Goal: Task Accomplishment & Management: Manage account settings

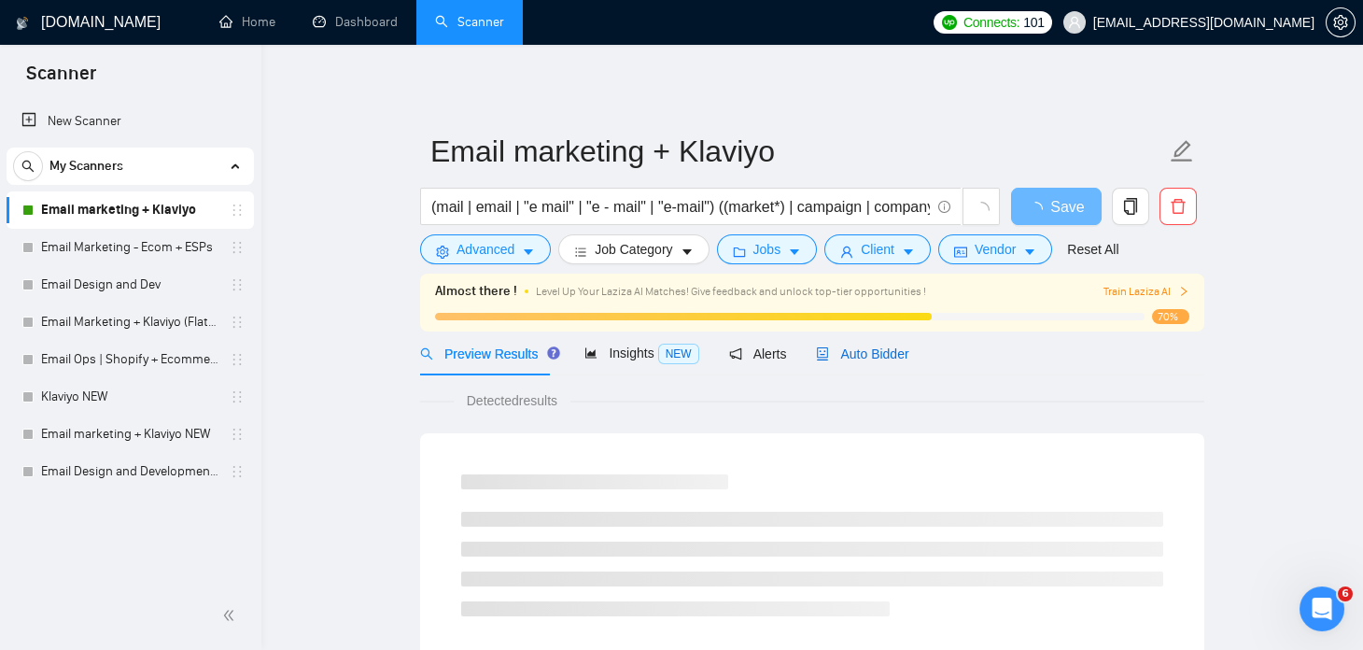
click at [841, 348] on span "Auto Bidder" at bounding box center [862, 353] width 92 height 15
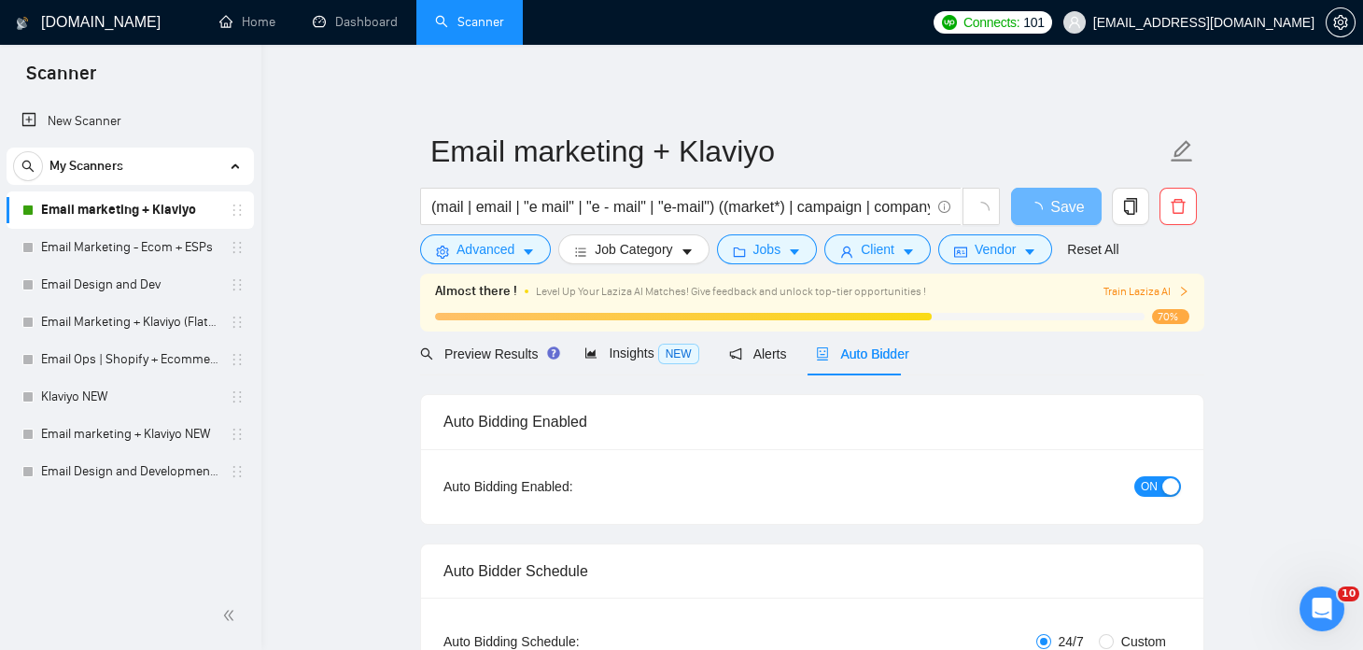
checkbox input "true"
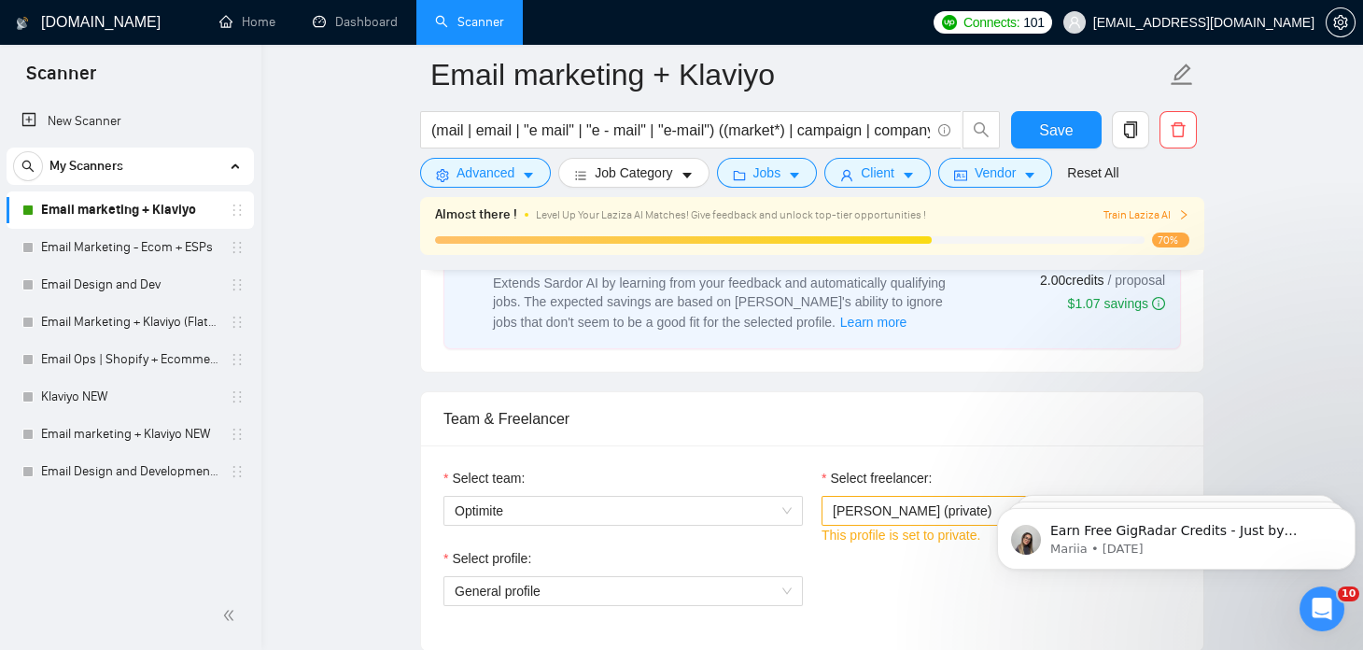
scroll to position [815, 0]
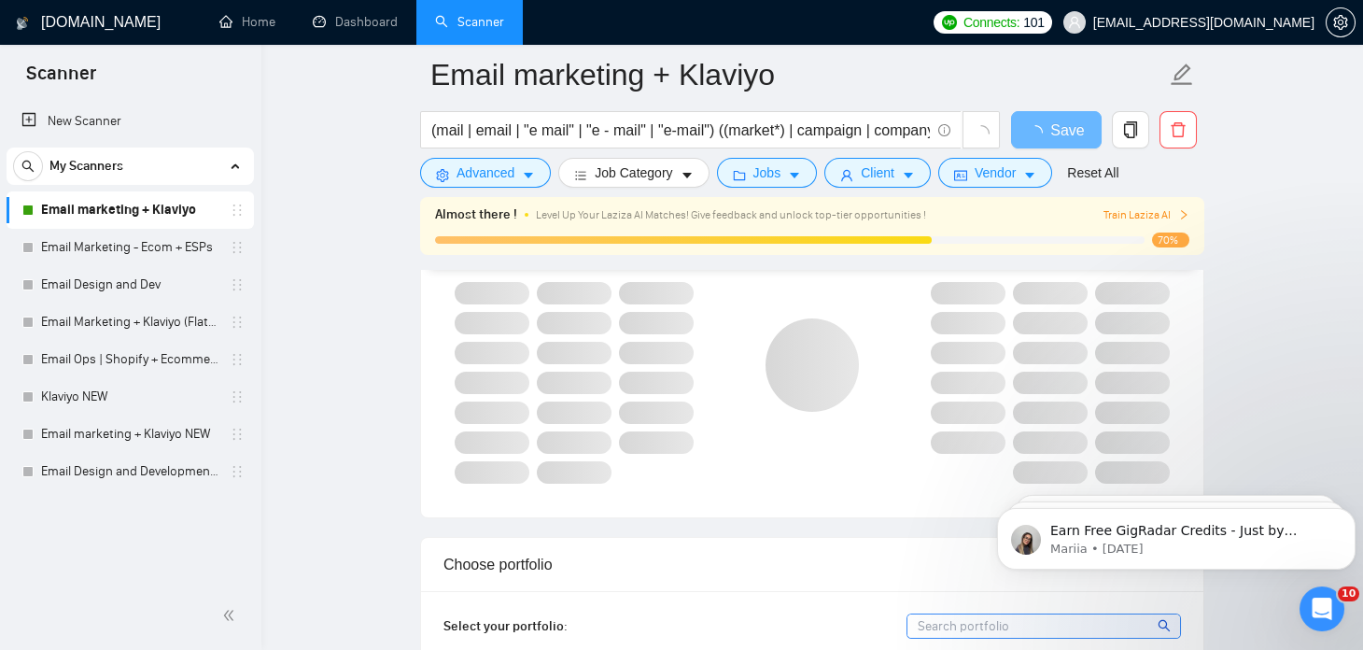
scroll to position [831, 0]
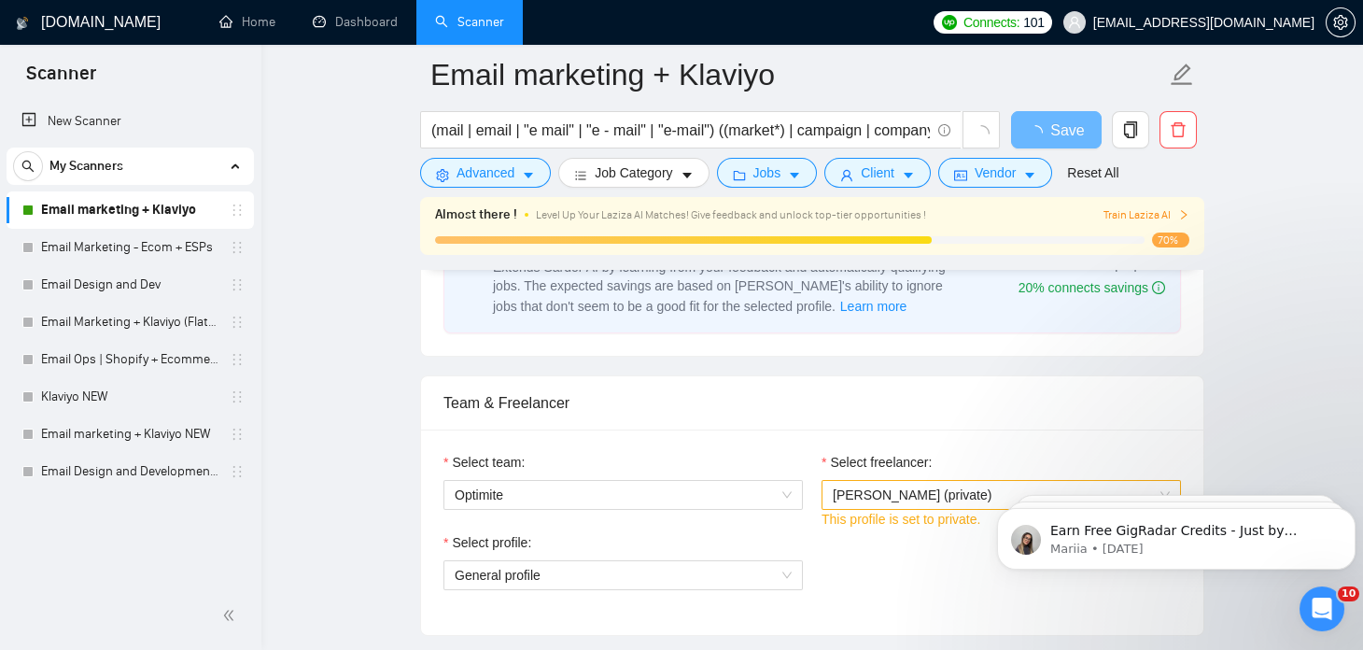
click at [926, 487] on span "[PERSON_NAME] (private)" at bounding box center [912, 494] width 159 height 15
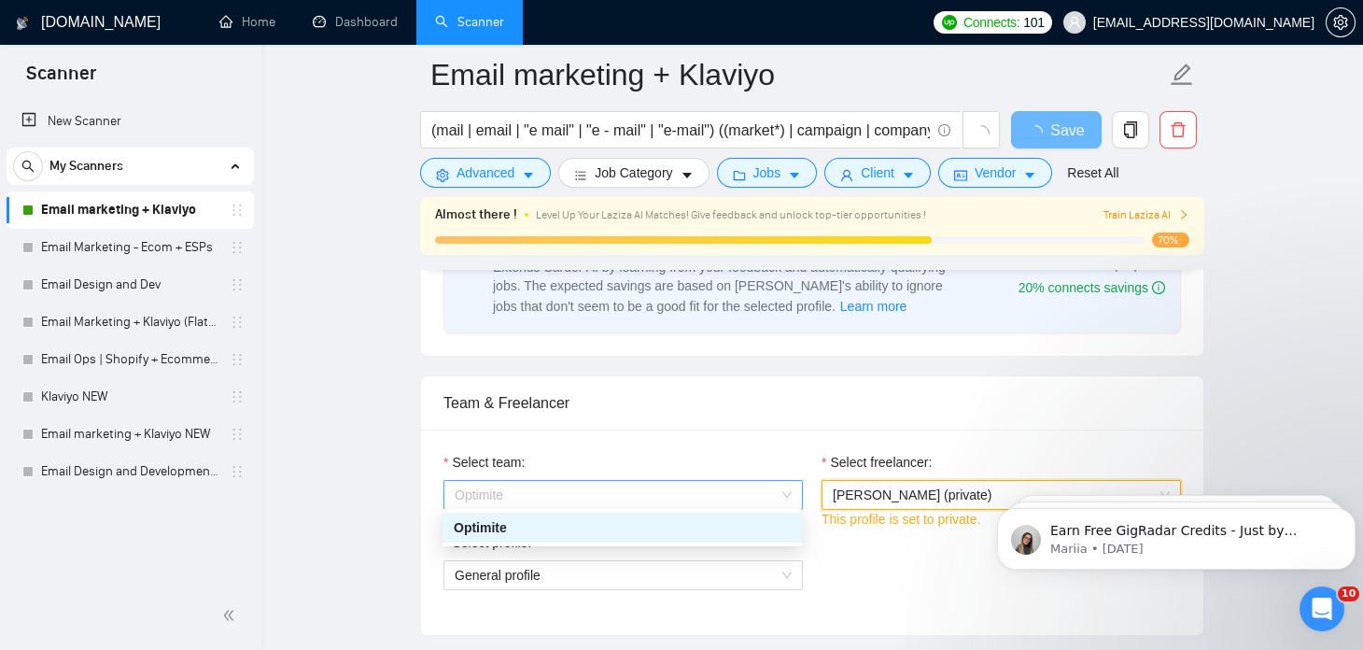
click at [740, 486] on span "Optimite" at bounding box center [623, 495] width 337 height 28
click at [731, 525] on div "Optimite" at bounding box center [622, 527] width 337 height 21
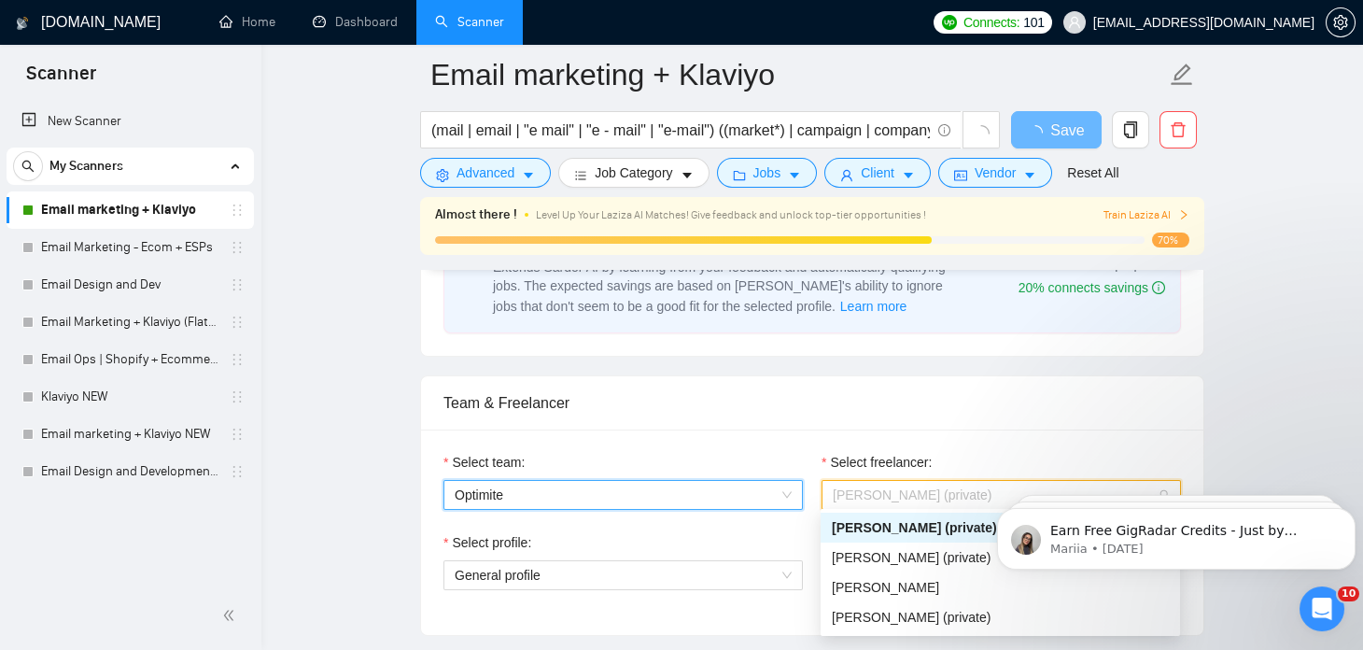
click at [887, 481] on span "[PERSON_NAME] (private)" at bounding box center [1001, 495] width 337 height 28
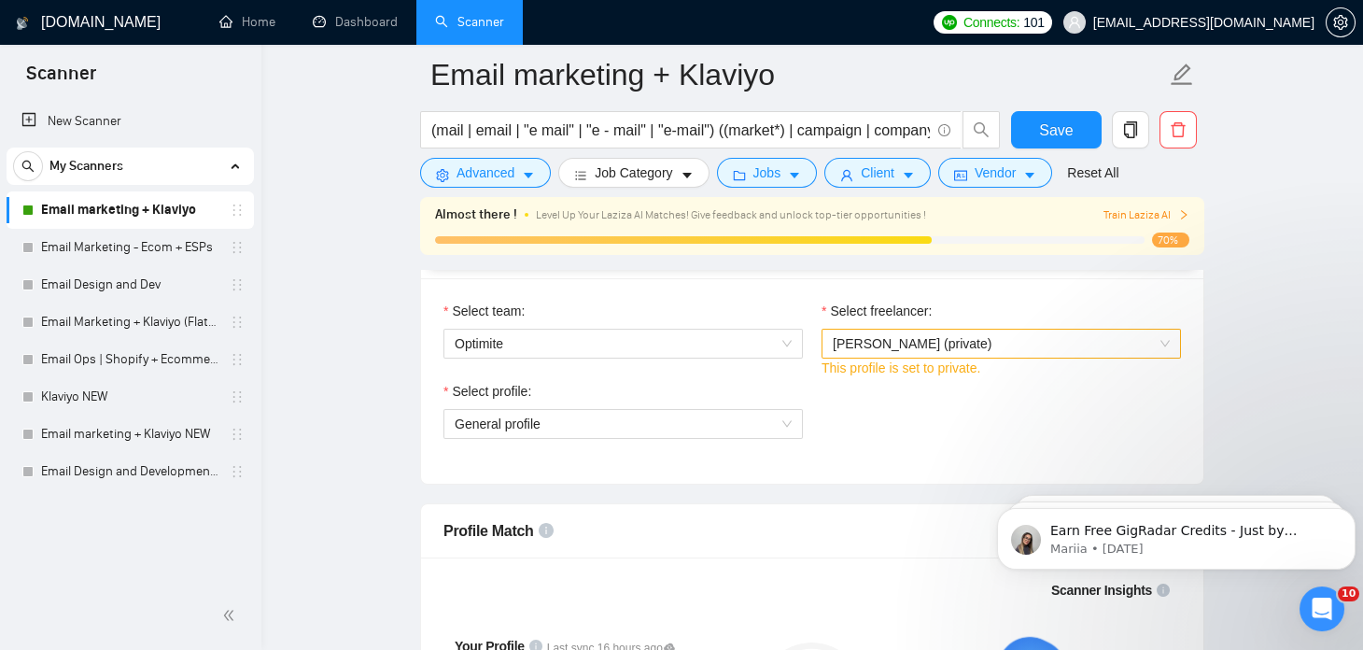
scroll to position [1002, 0]
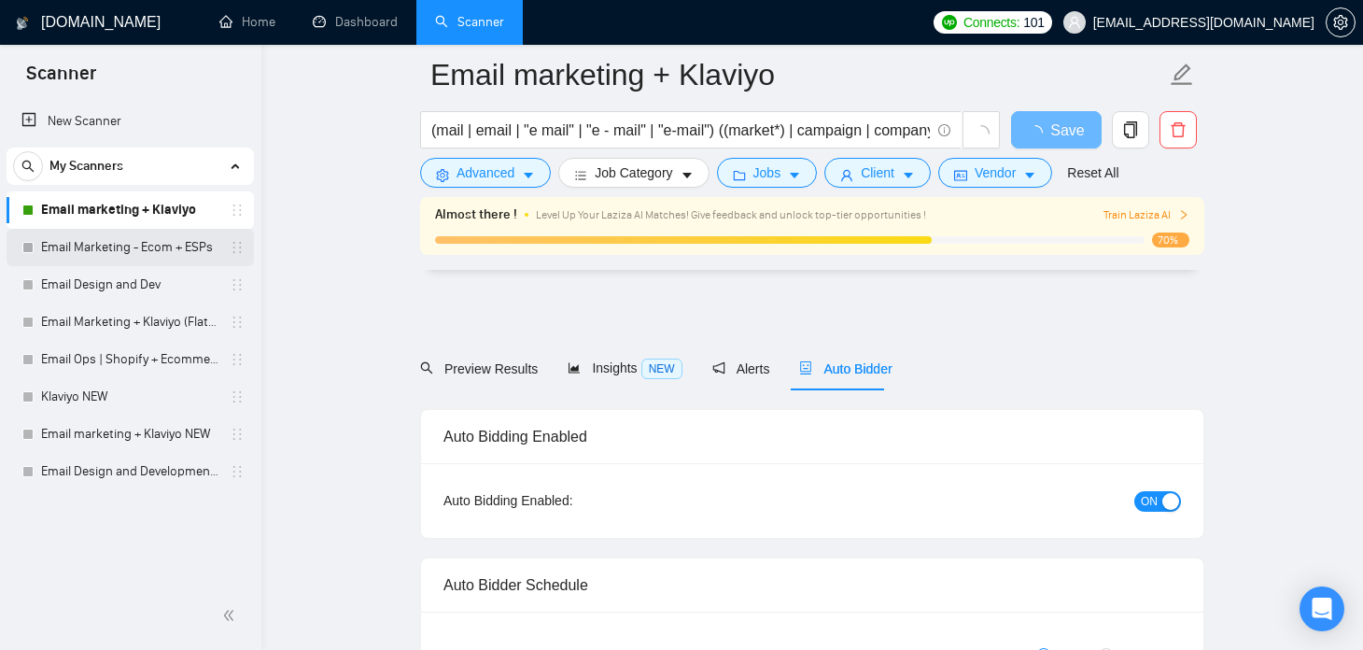
scroll to position [1002, 0]
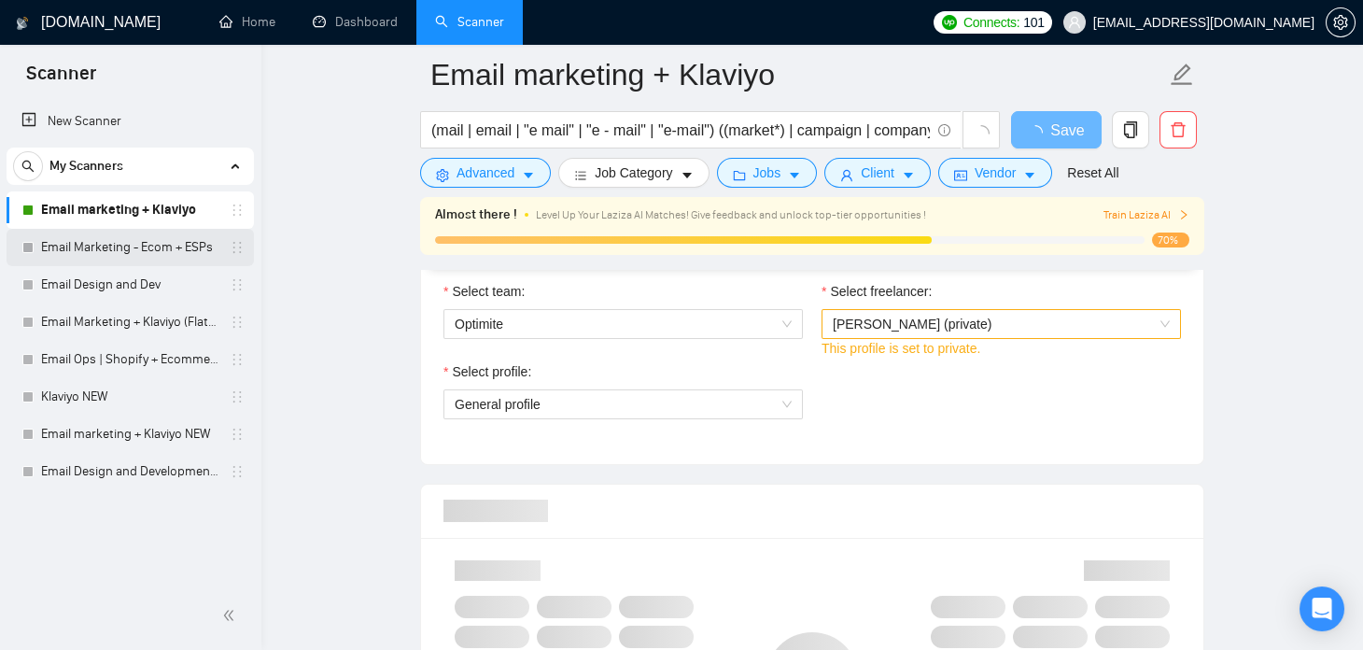
click at [133, 251] on link "Email Marketing - Ecom + ESPs" at bounding box center [129, 247] width 177 height 37
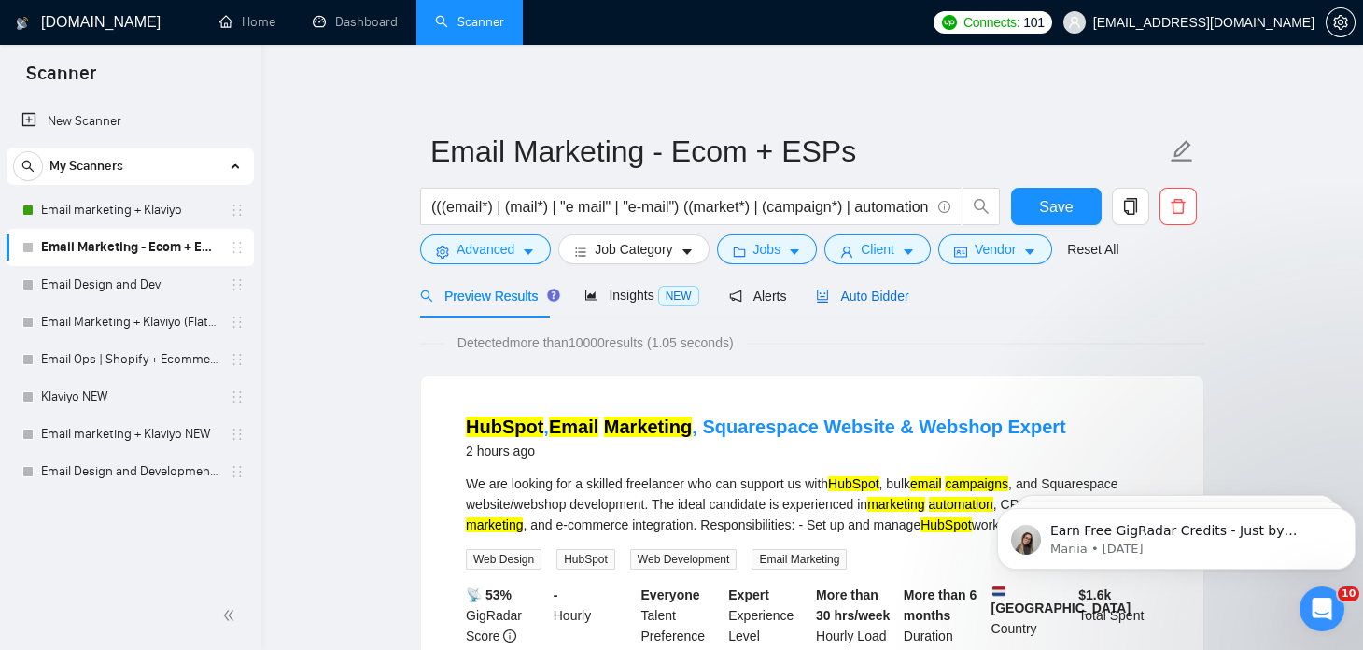
click at [853, 292] on span "Auto Bidder" at bounding box center [862, 296] width 92 height 15
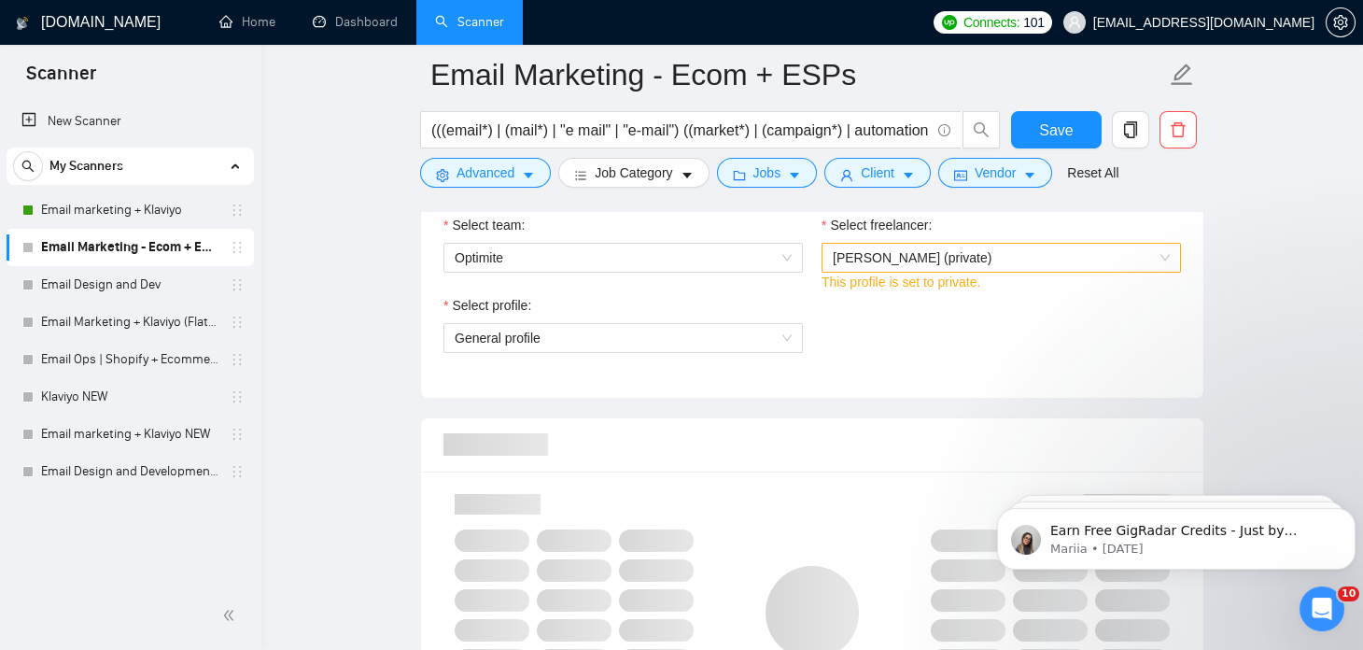
scroll to position [1017, 0]
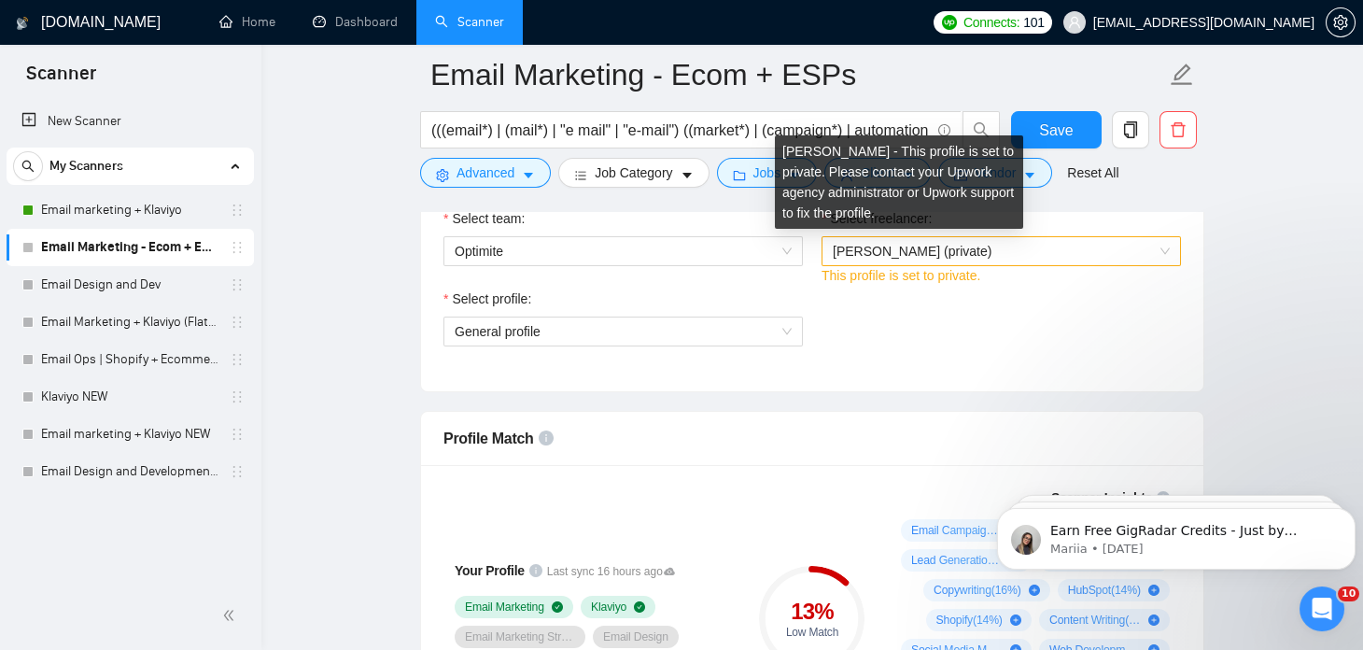
click at [918, 251] on span "[PERSON_NAME] (private)" at bounding box center [912, 251] width 159 height 15
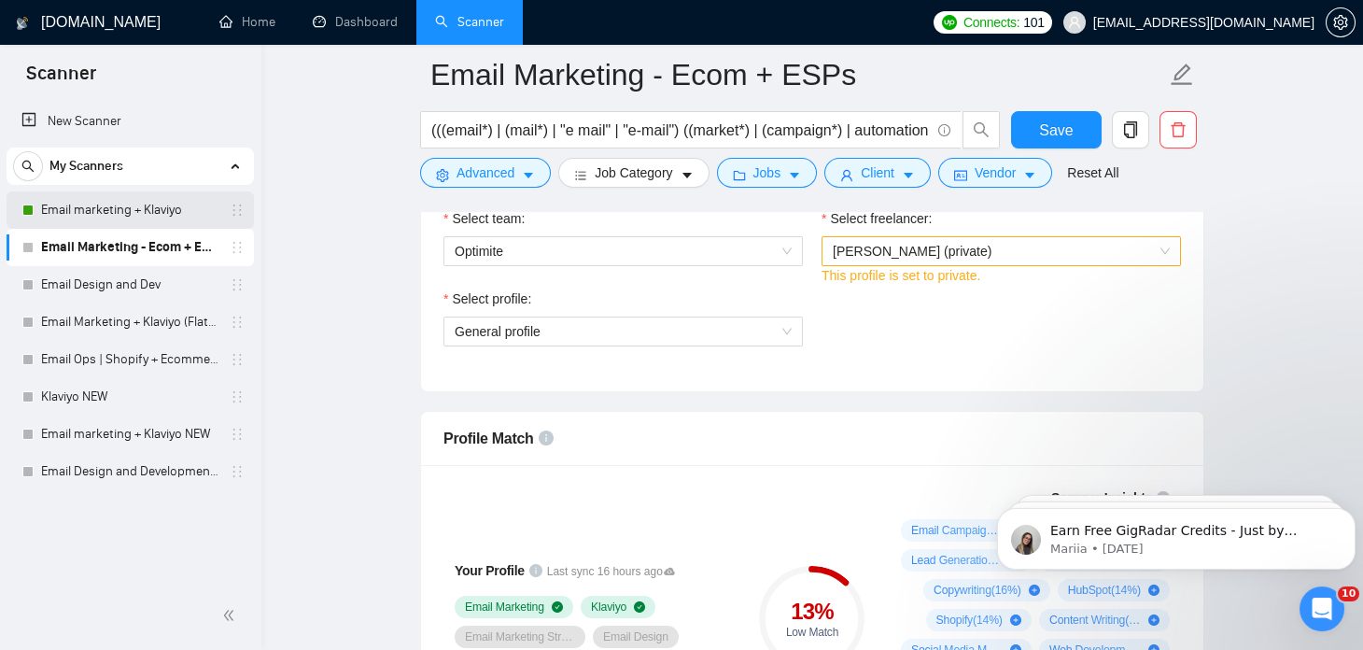
click at [136, 210] on link "Email marketing + Klaviyo" at bounding box center [129, 209] width 177 height 37
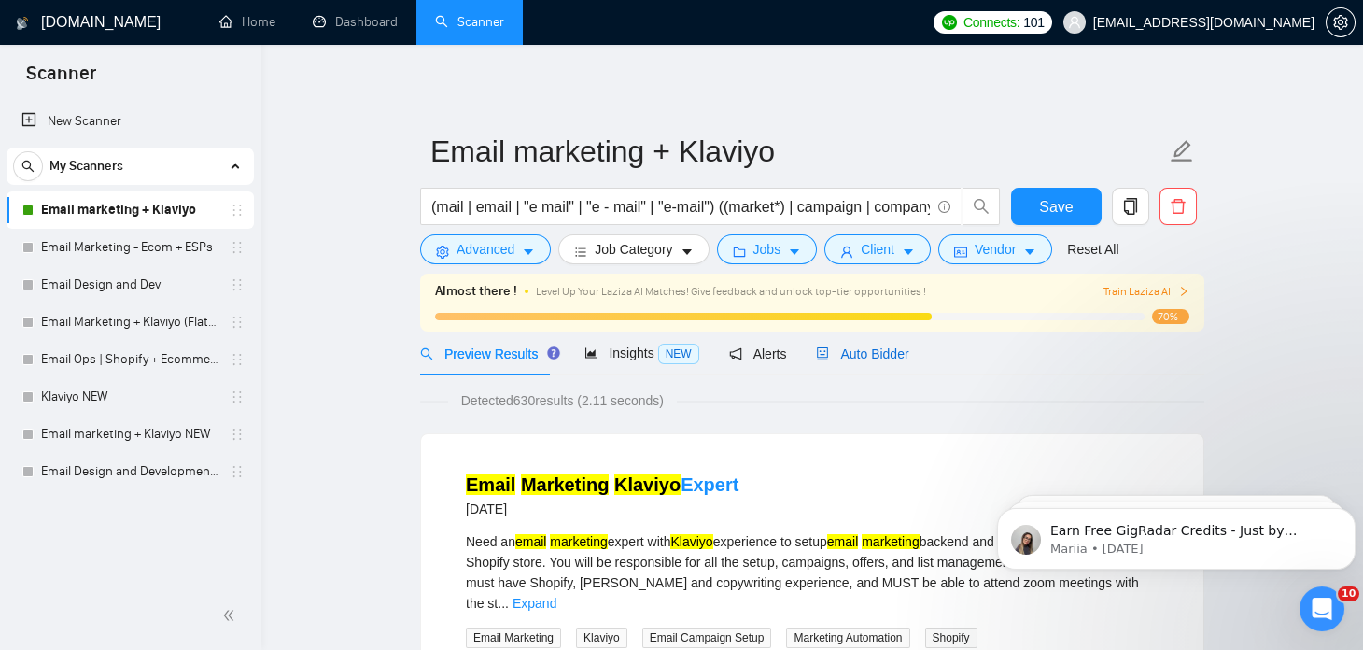
click at [852, 354] on span "Auto Bidder" at bounding box center [862, 353] width 92 height 15
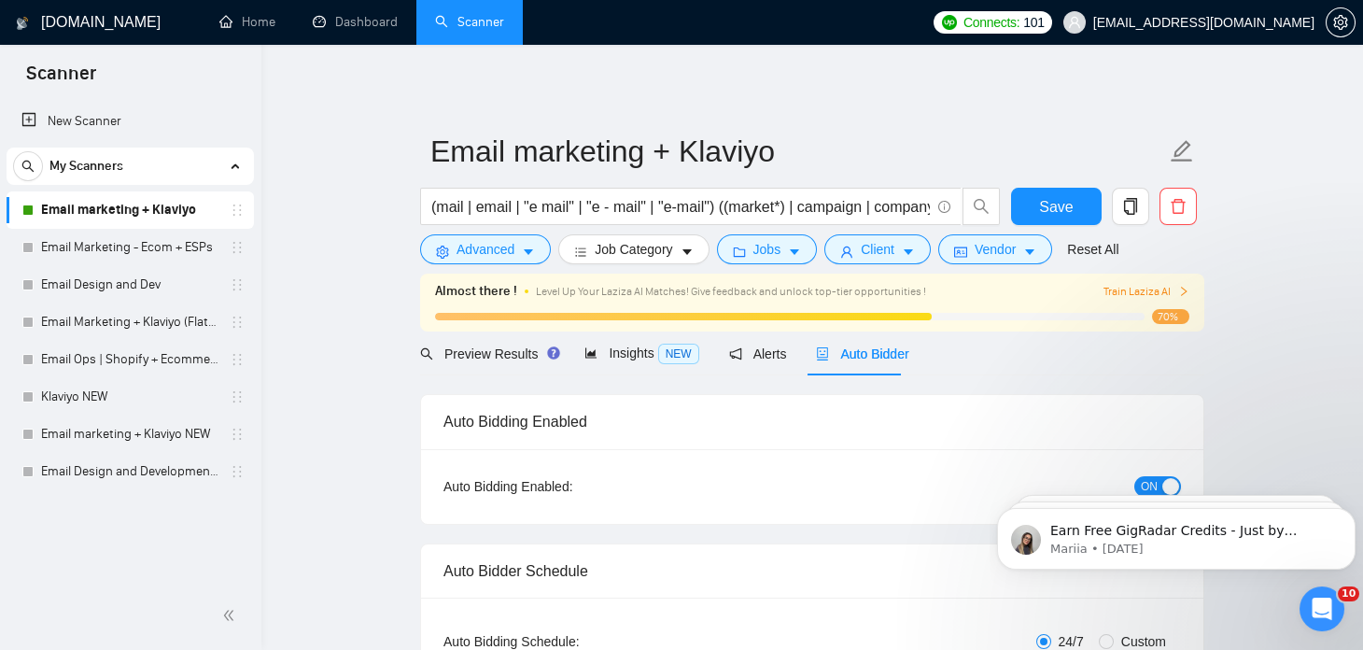
checkbox input "true"
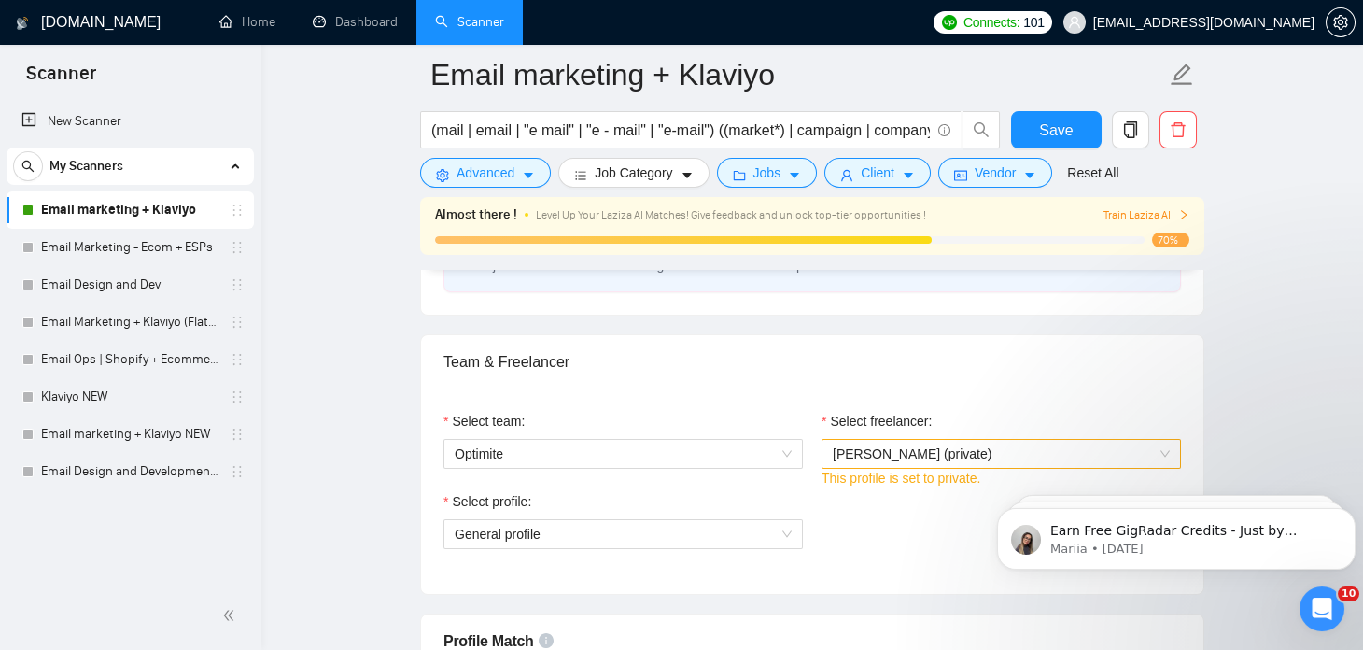
scroll to position [874, 0]
click at [1348, 513] on icon "Dismiss notification" at bounding box center [1351, 513] width 10 height 10
click at [1350, 506] on button "Dismiss notification" at bounding box center [1350, 513] width 24 height 24
click at [1350, 506] on button "Dismiss notification" at bounding box center [1351, 514] width 20 height 20
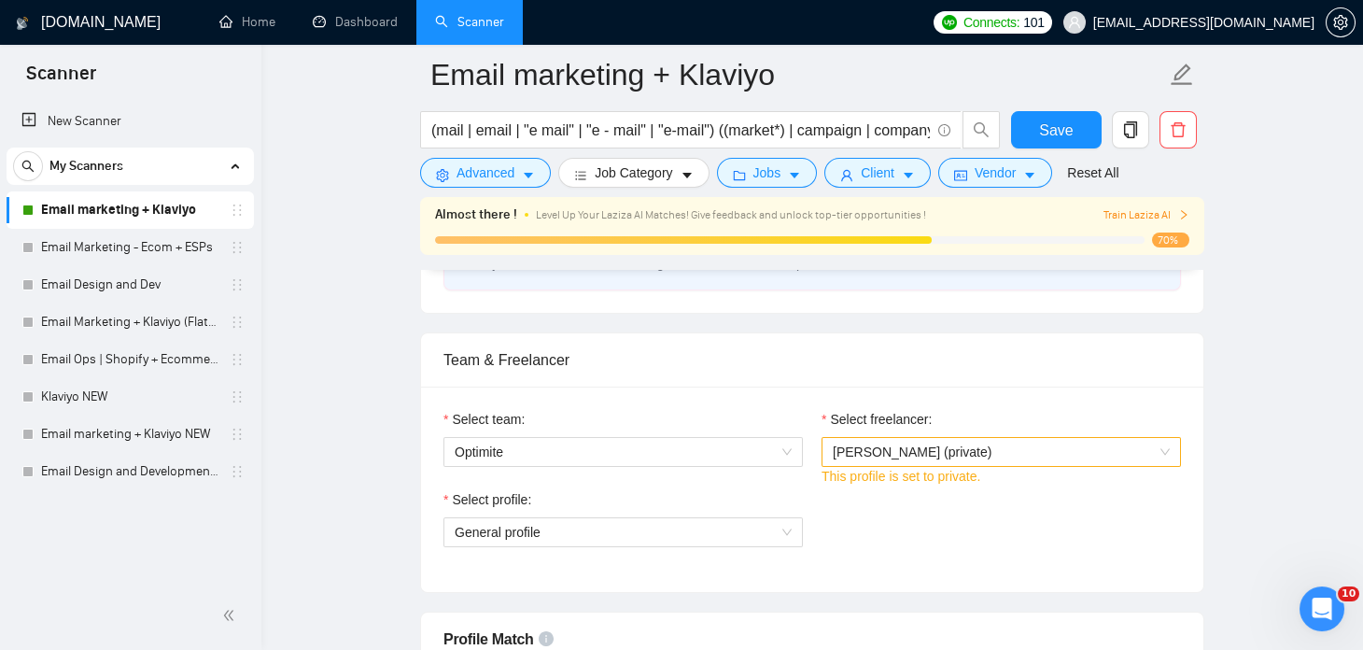
click at [921, 472] on span "This profile is set to private." at bounding box center [901, 476] width 159 height 15
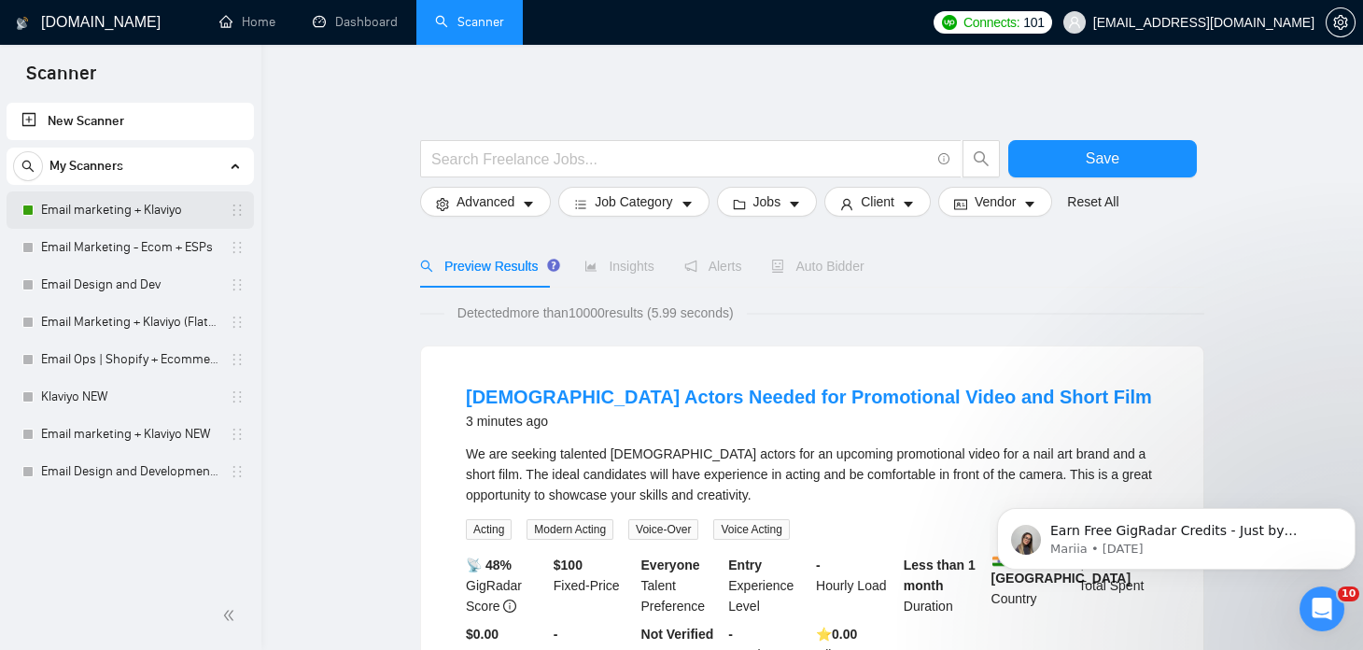
click at [96, 209] on link "Email marketing + Klaviyo" at bounding box center [129, 209] width 177 height 37
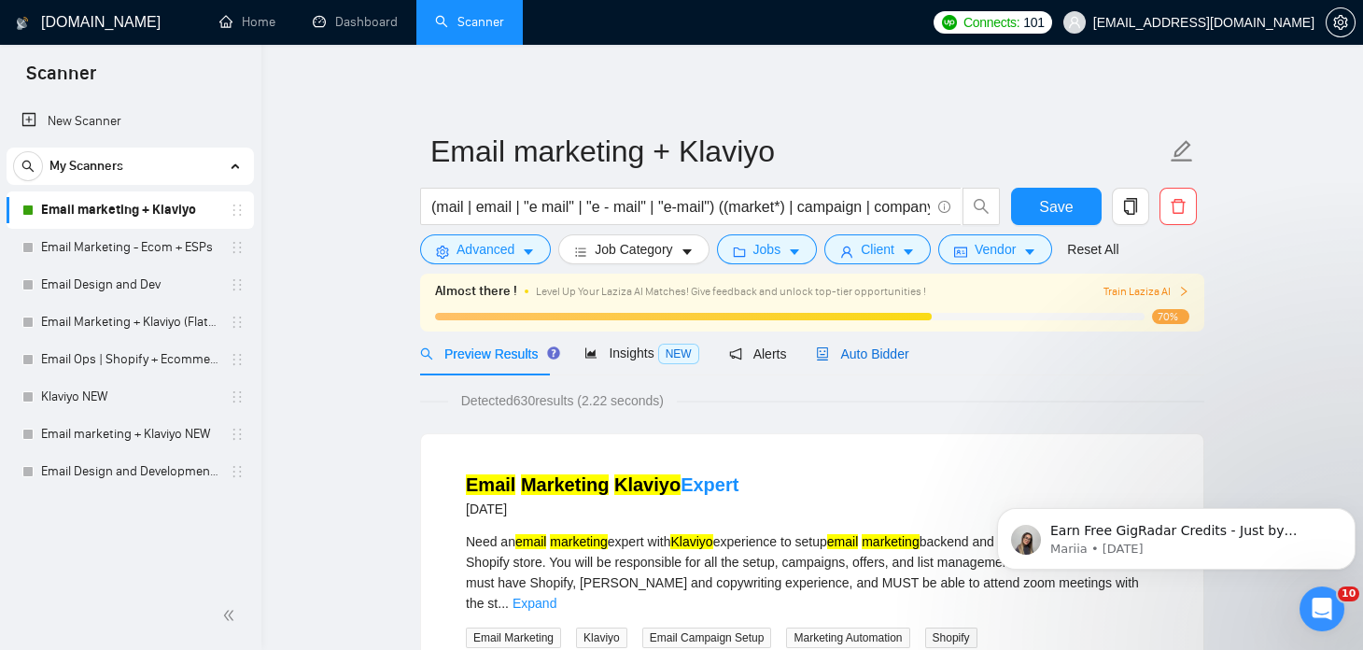
click at [831, 349] on span "Auto Bidder" at bounding box center [862, 353] width 92 height 15
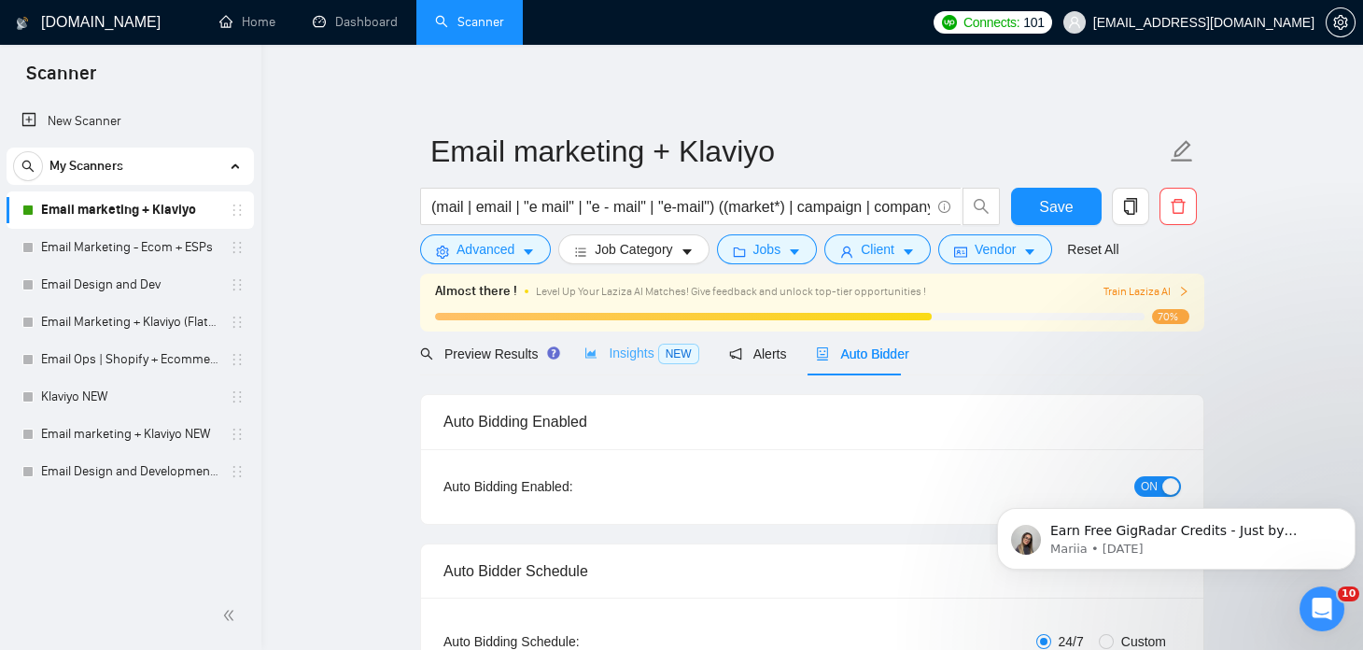
checkbox input "true"
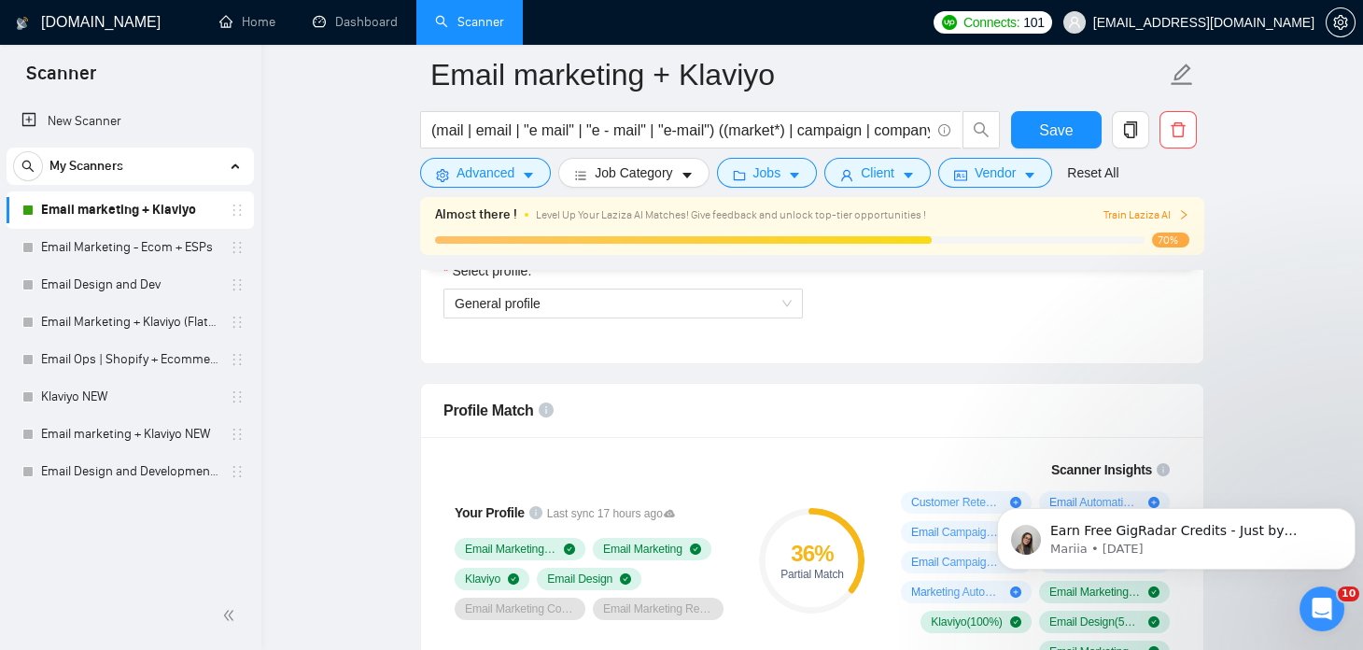
scroll to position [918, 0]
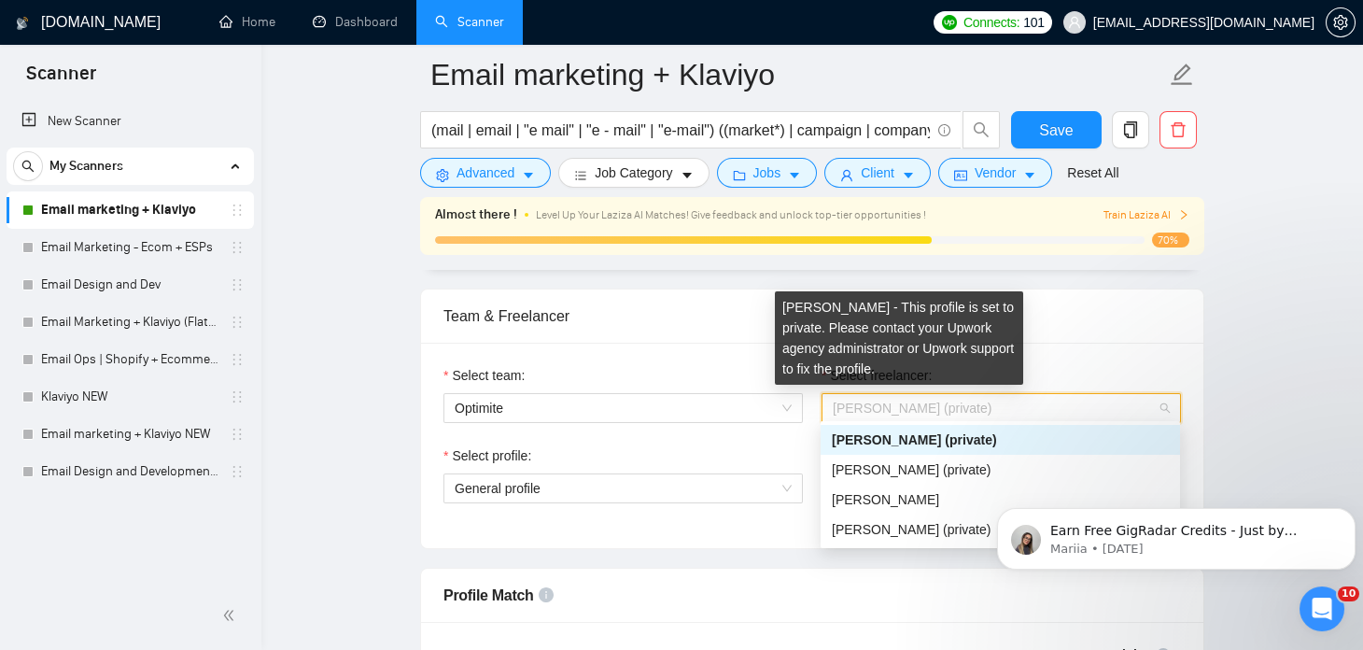
click at [896, 405] on span "[PERSON_NAME] (private)" at bounding box center [912, 408] width 159 height 15
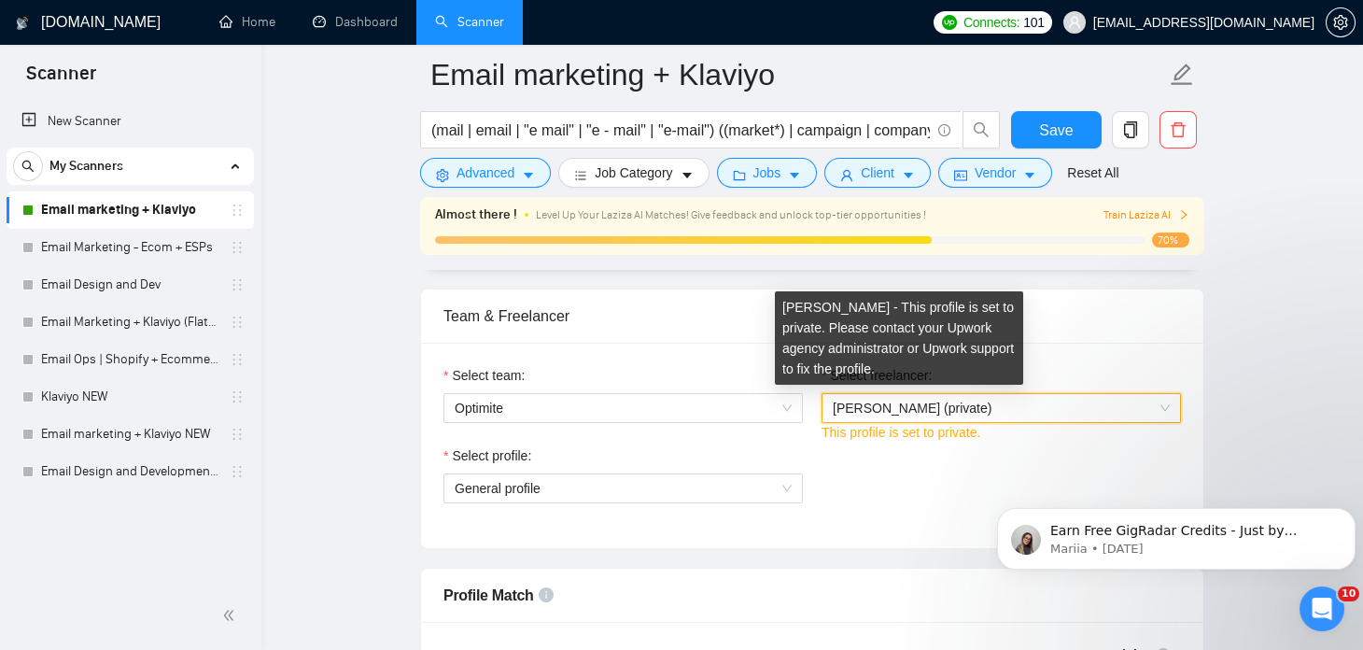
click at [896, 405] on span "[PERSON_NAME] (private)" at bounding box center [912, 408] width 159 height 15
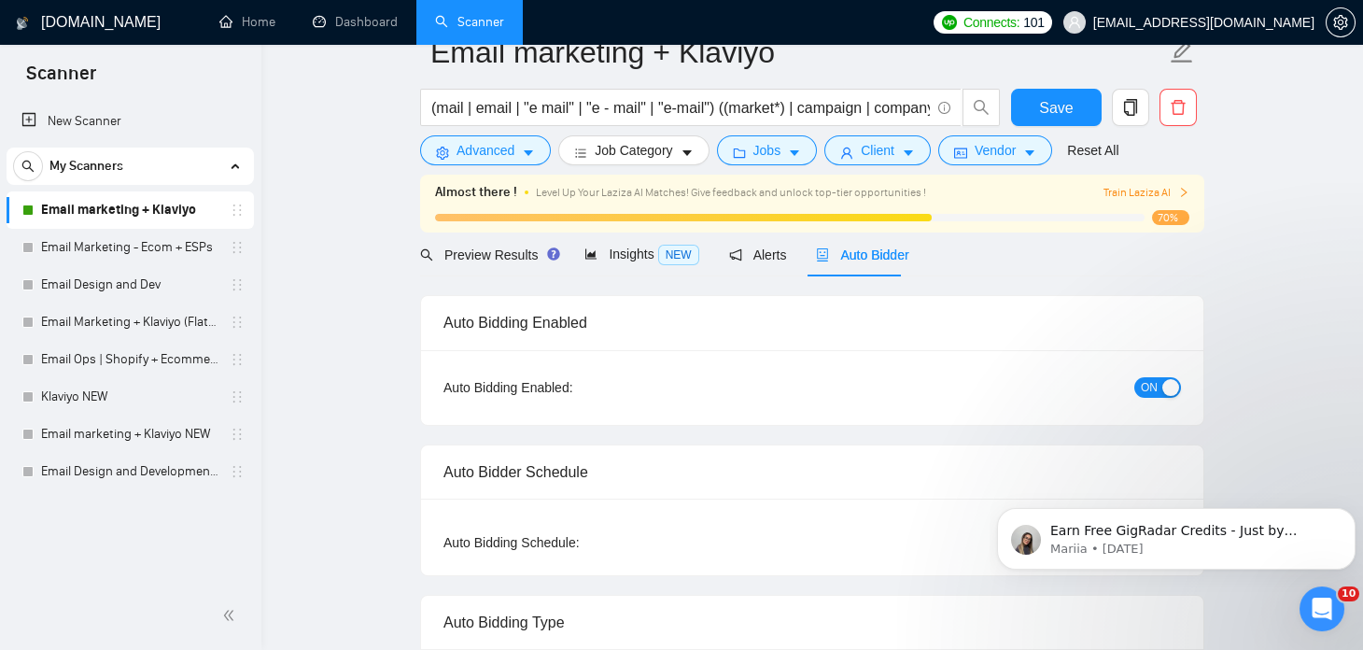
scroll to position [0, 0]
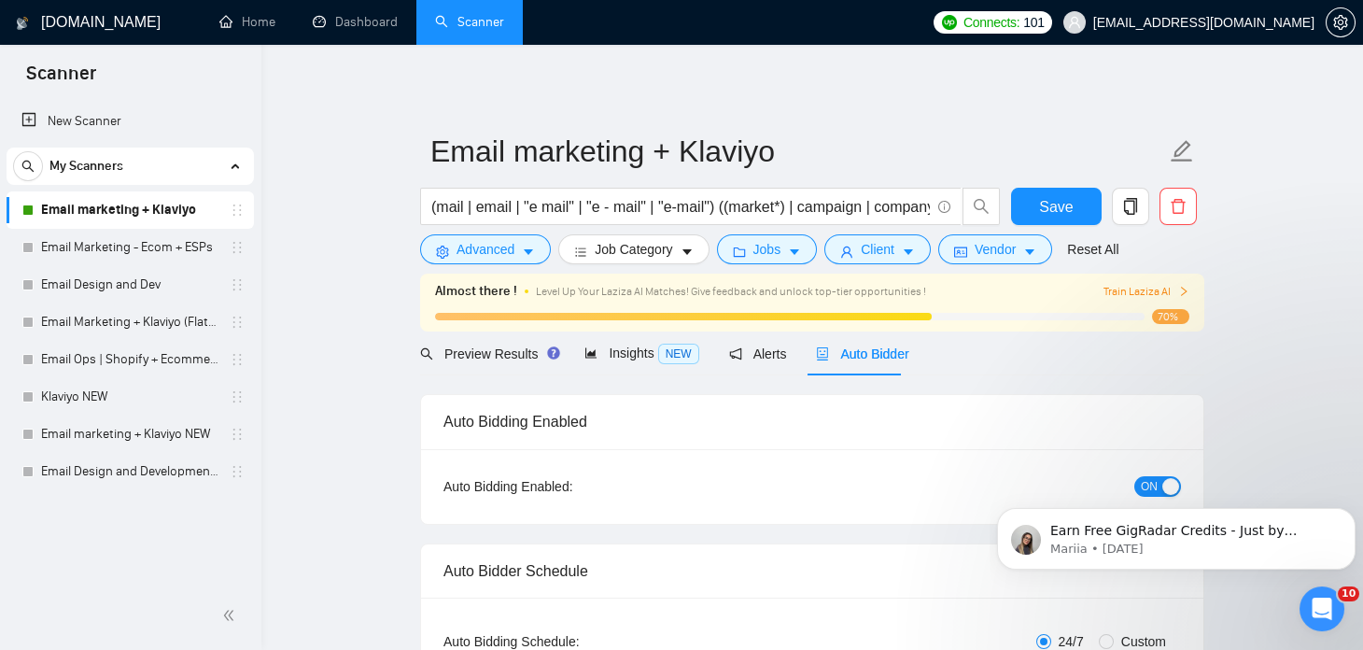
click at [833, 351] on span "Auto Bidder" at bounding box center [862, 353] width 92 height 15
click at [1137, 482] on body "Earn Free GigRadar Credits - Just by Sharing Your Story! 💬 Want more credits fo…" at bounding box center [1176, 534] width 359 height 116
click at [1152, 481] on body "Earn Free GigRadar Credits - Just by Sharing Your Story! 💬 Want more credits fo…" at bounding box center [1176, 534] width 359 height 116
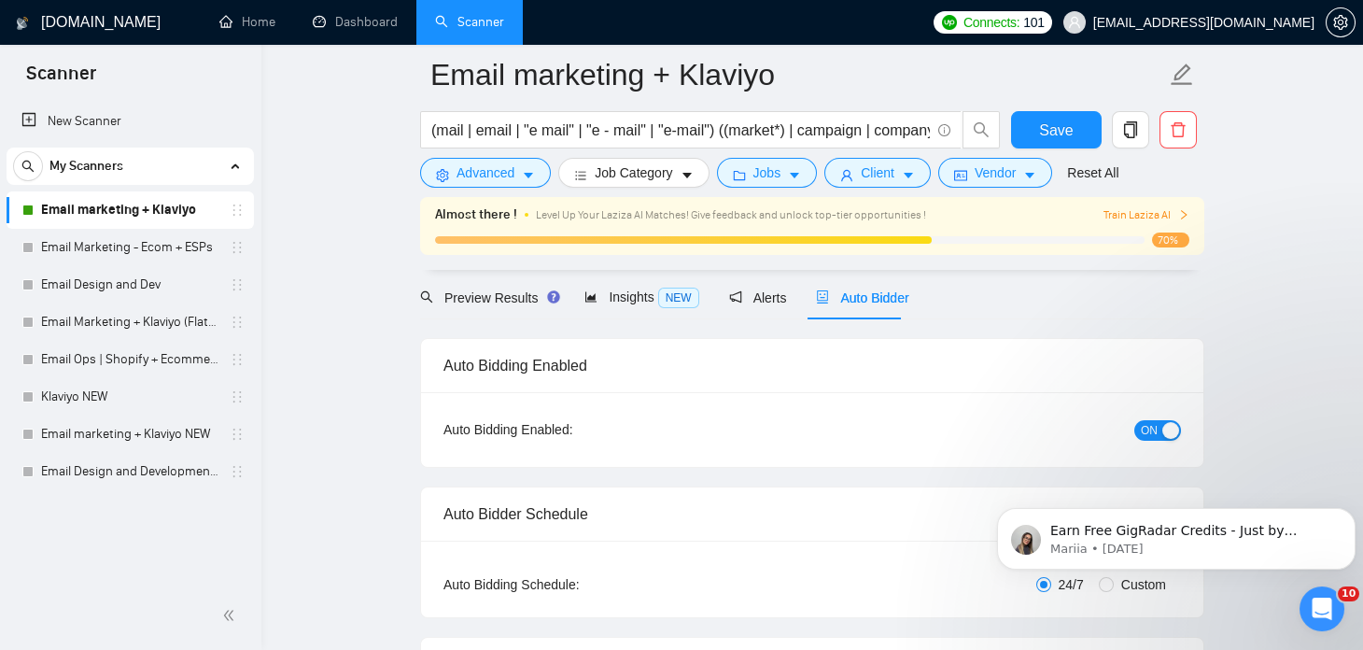
scroll to position [118, 0]
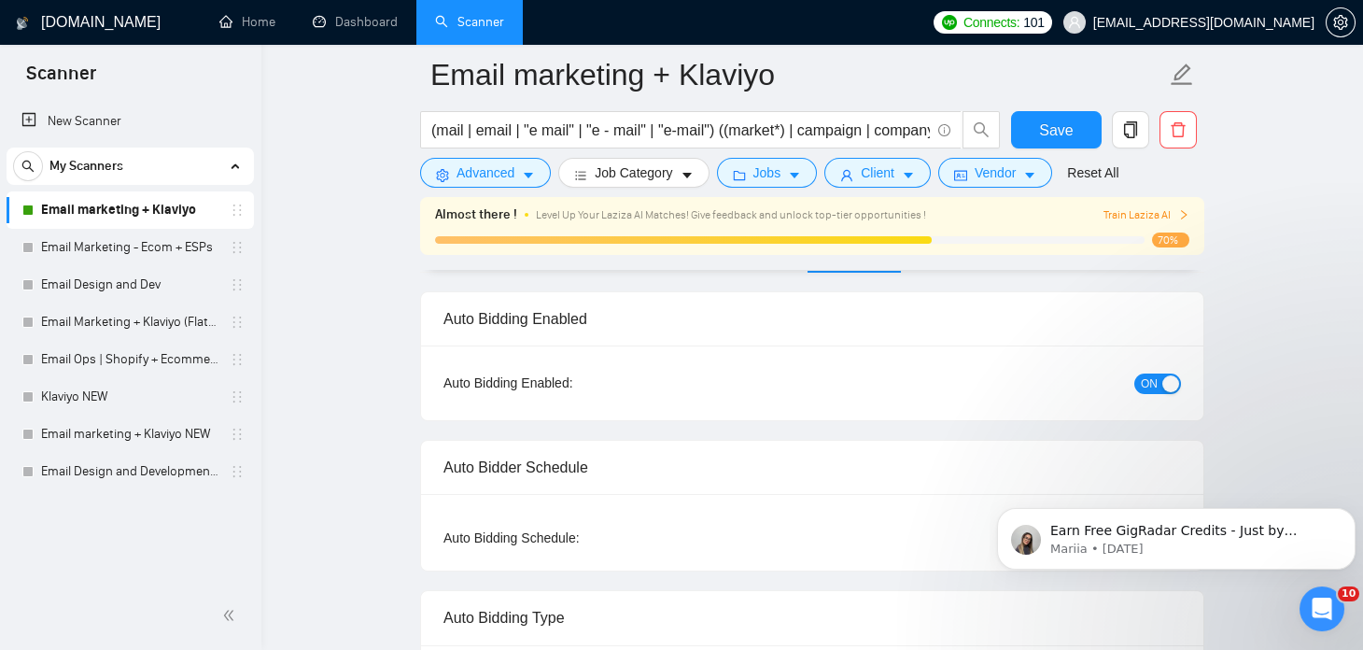
click at [1147, 375] on span "ON" at bounding box center [1149, 384] width 17 height 21
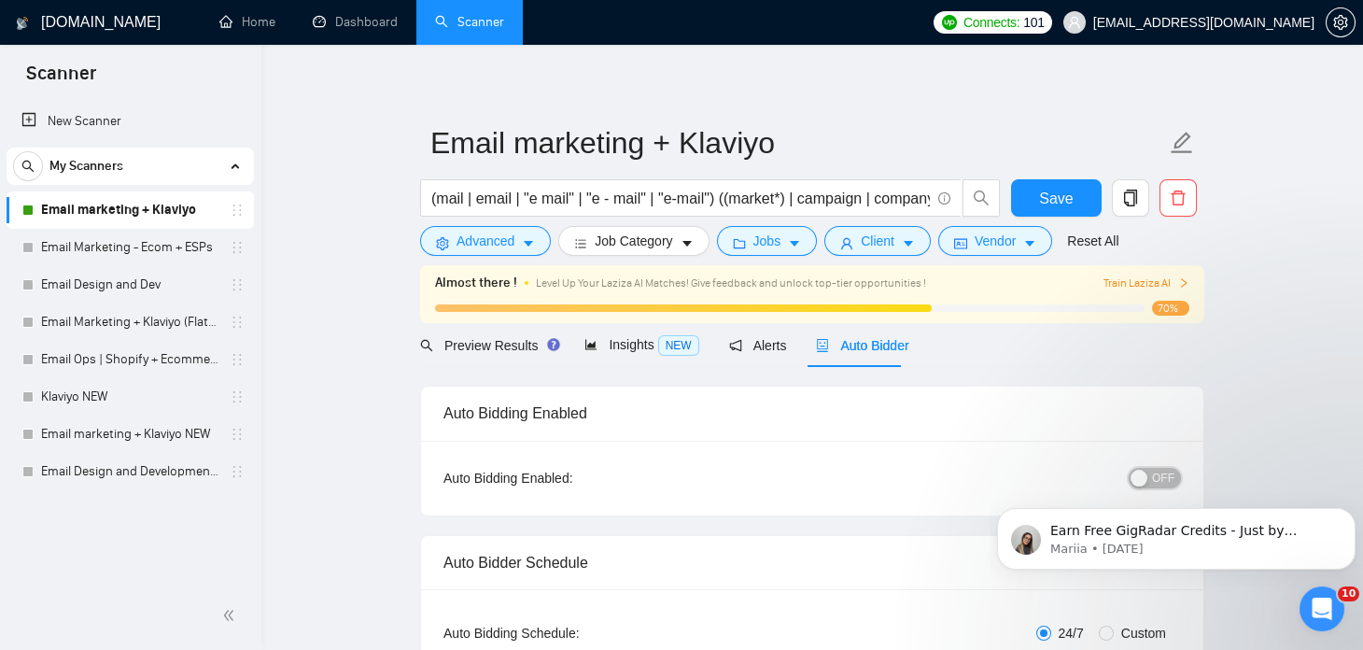
scroll to position [0, 0]
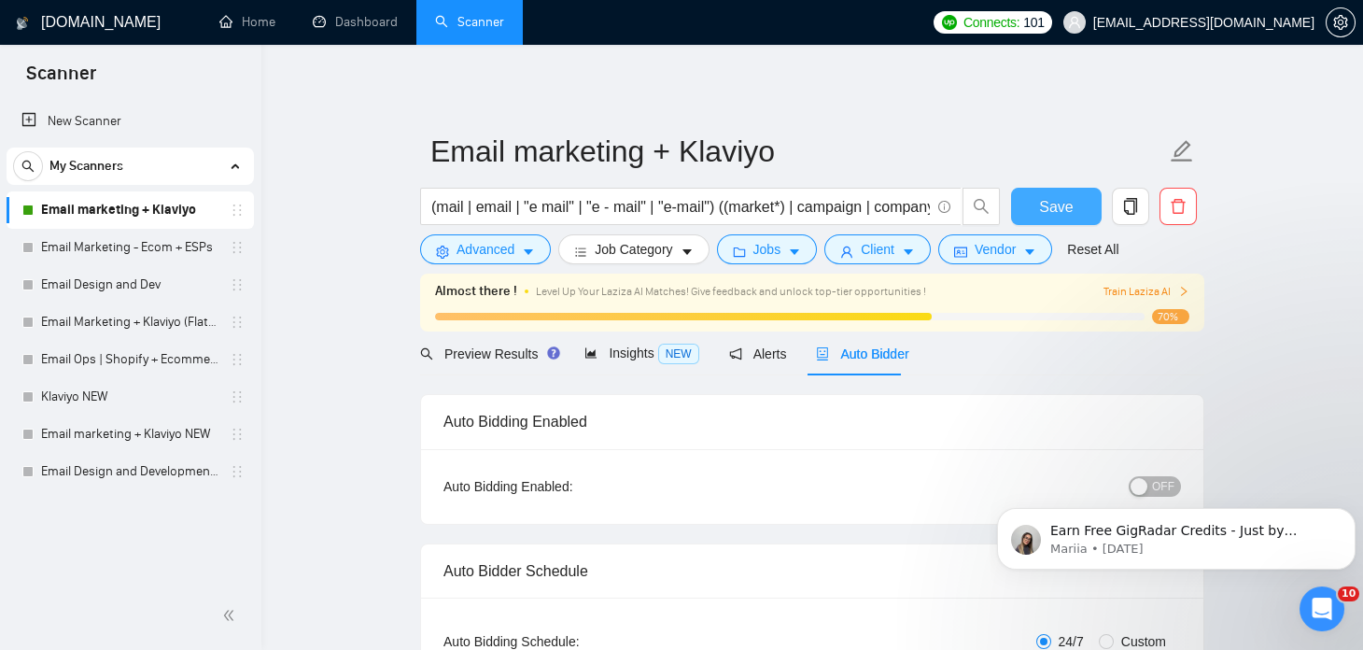
click at [1038, 215] on button "Save" at bounding box center [1056, 206] width 91 height 37
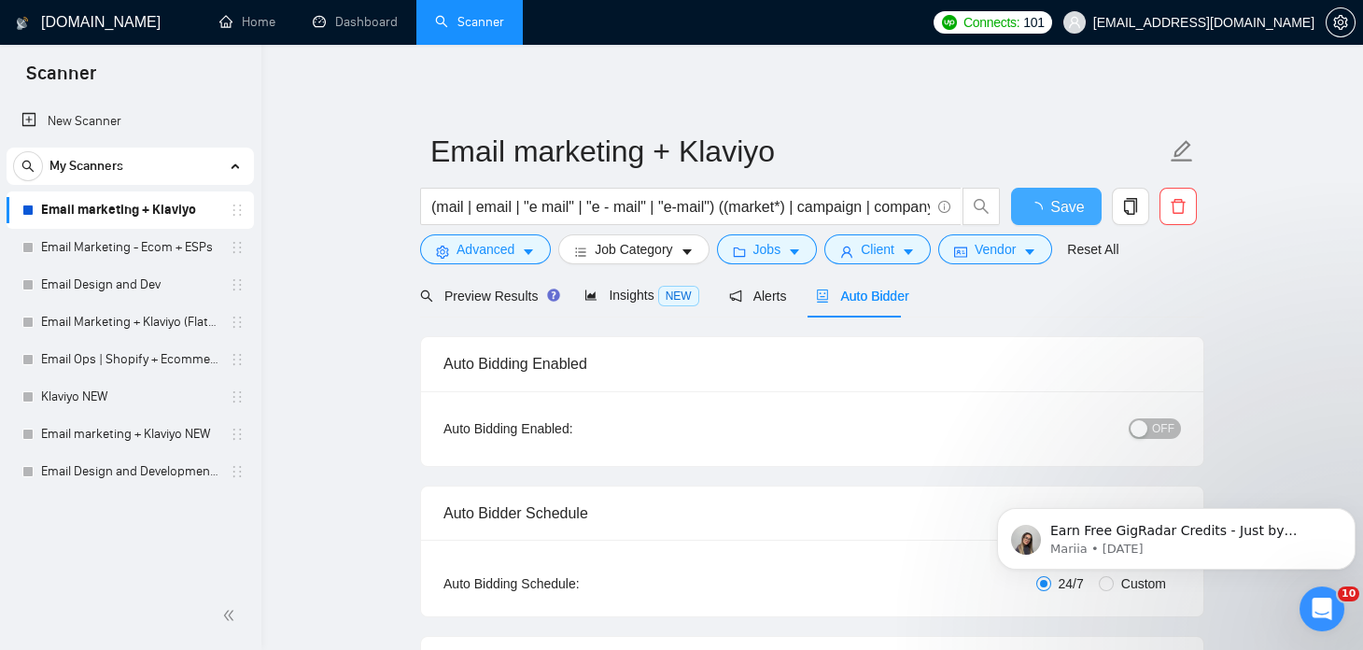
checkbox input "true"
